Goal: Transaction & Acquisition: Purchase product/service

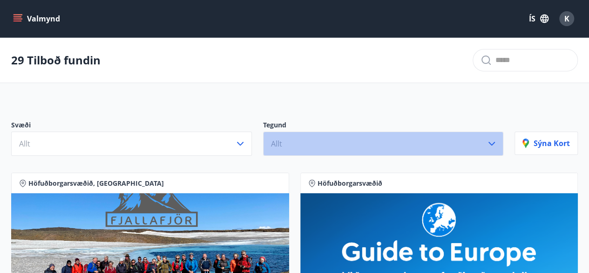
click at [494, 141] on icon "button" at bounding box center [491, 143] width 11 height 11
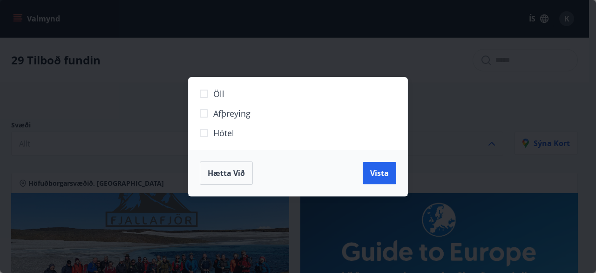
click at [244, 171] on span "Hætta við" at bounding box center [226, 173] width 37 height 10
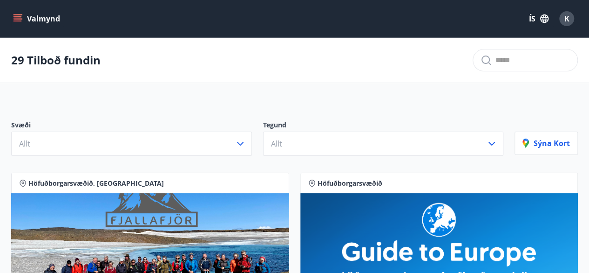
click at [20, 15] on icon "menu" at bounding box center [17, 18] width 9 height 9
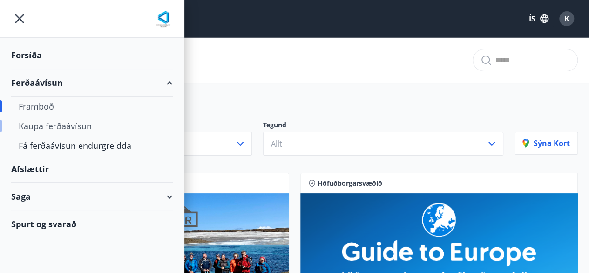
click at [42, 130] on div "Kaupa ferðaávísun" at bounding box center [92, 126] width 147 height 20
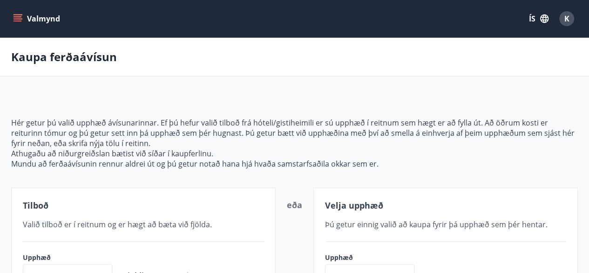
click at [34, 19] on button "Valmynd" at bounding box center [37, 18] width 53 height 17
click at [243, 59] on div "Kaupa ferðaávísun" at bounding box center [294, 57] width 589 height 39
click at [532, 19] on button "ÍS" at bounding box center [539, 18] width 30 height 17
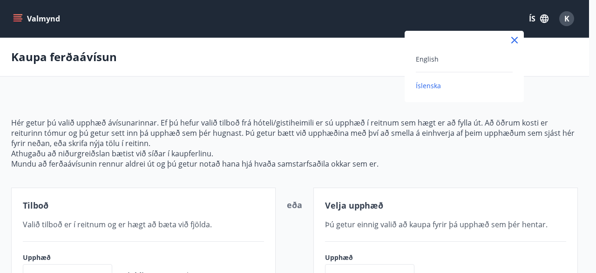
click at [333, 77] on div at bounding box center [298, 136] width 596 height 273
